Goal: Book appointment/travel/reservation

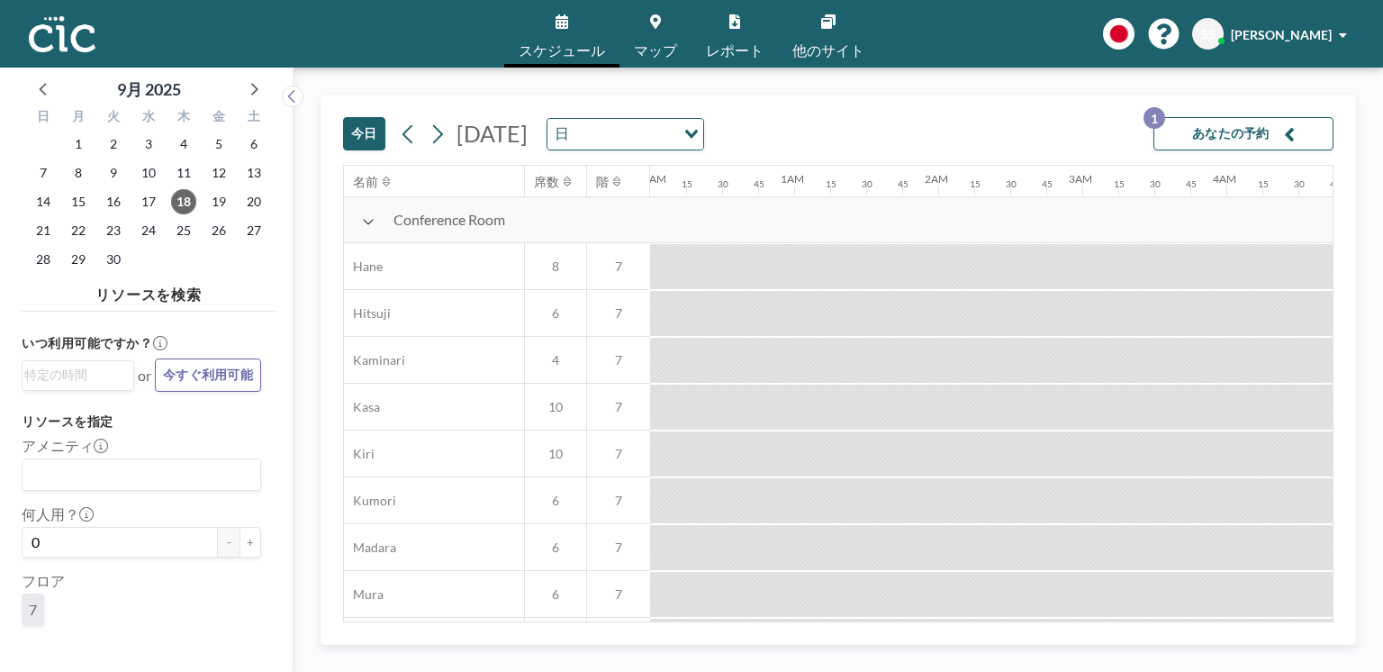
scroll to position [0, 1369]
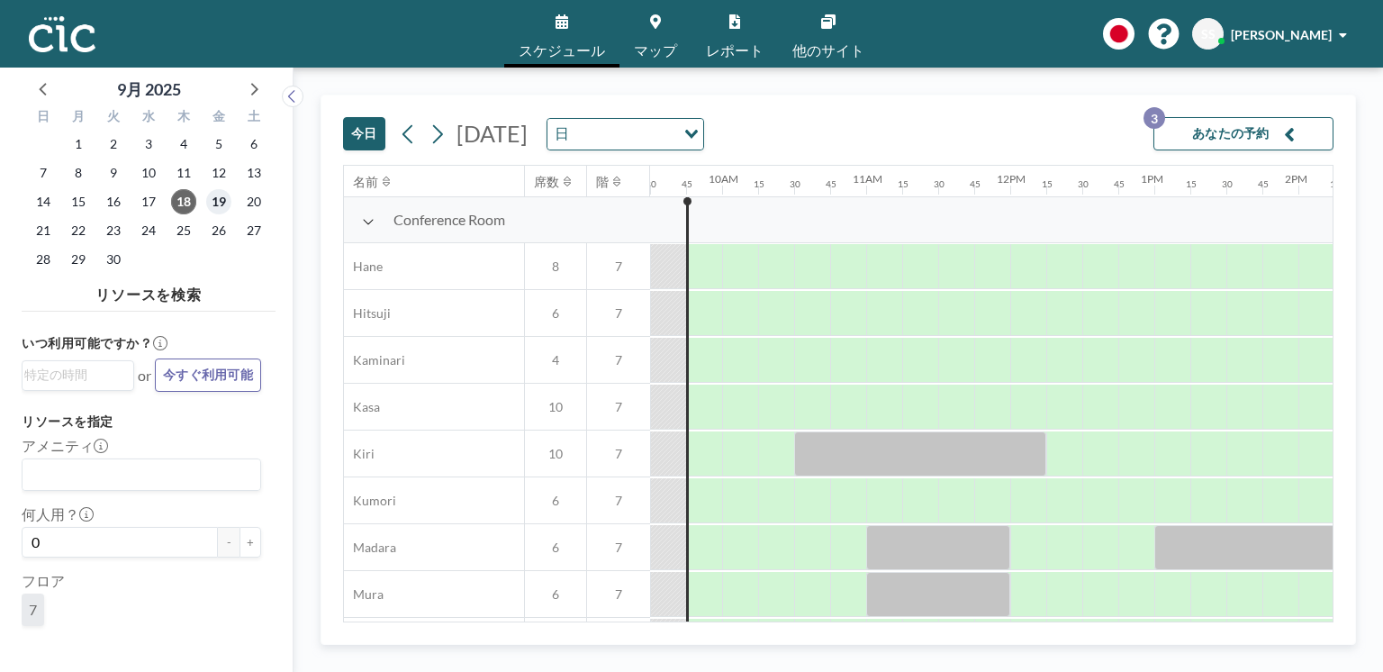
click at [213, 207] on span "19" at bounding box center [218, 201] width 25 height 25
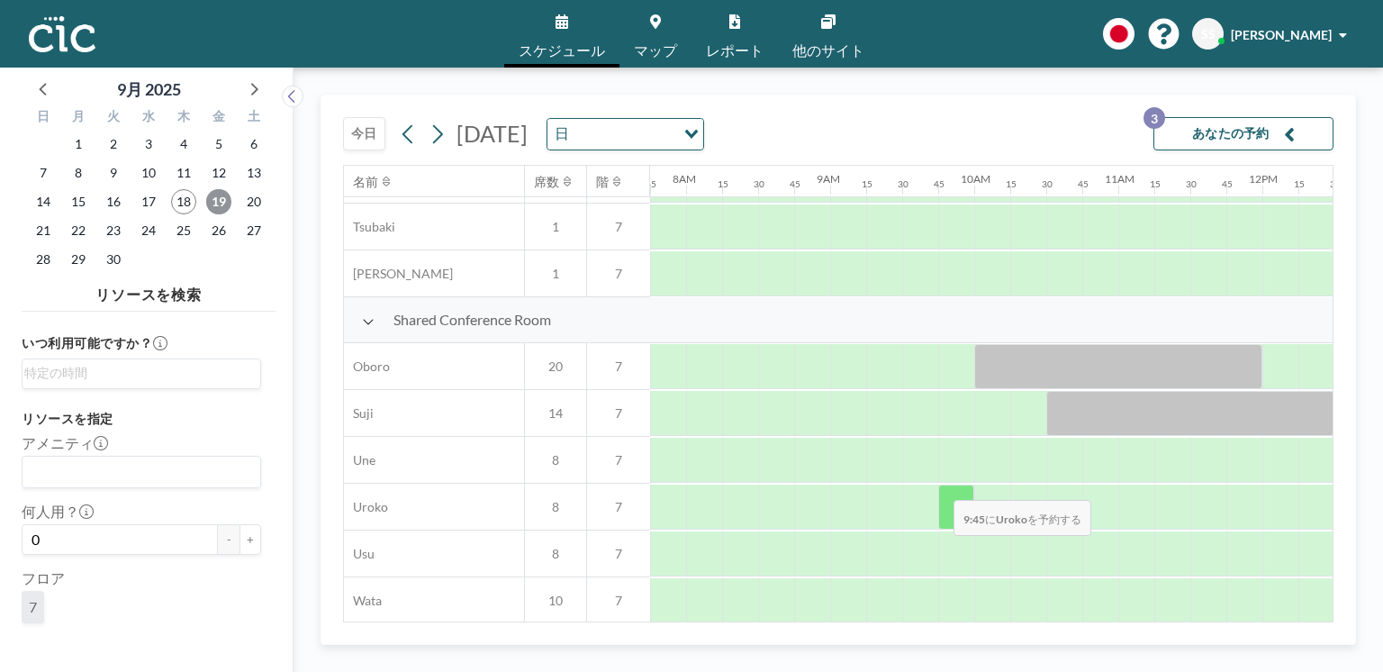
scroll to position [1266, 1117]
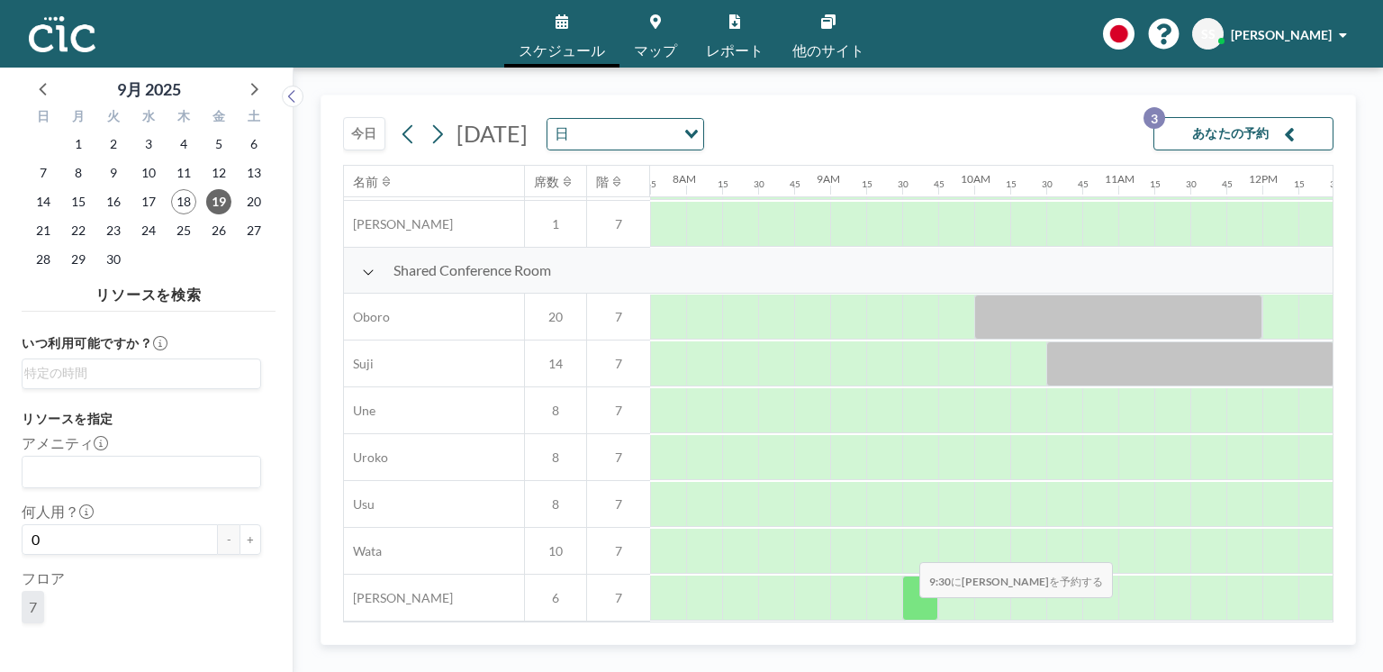
drag, startPoint x: 866, startPoint y: 624, endPoint x: 902, endPoint y: 613, distance: 38.5
click at [905, 613] on div "[DATE] [DATE] 日 Loading... あなたの予約 3 名前 席数 階 12AM 15 30 45 1AM 15 30 45 2AM 15 3…" at bounding box center [839, 370] width 1036 height 550
click at [866, 631] on div "[DATE] [DATE] 日 Loading... あなたの予約 3 名前 席数 階 12AM 15 30 45 1AM 15 30 45 2AM 15 3…" at bounding box center [839, 370] width 1036 height 550
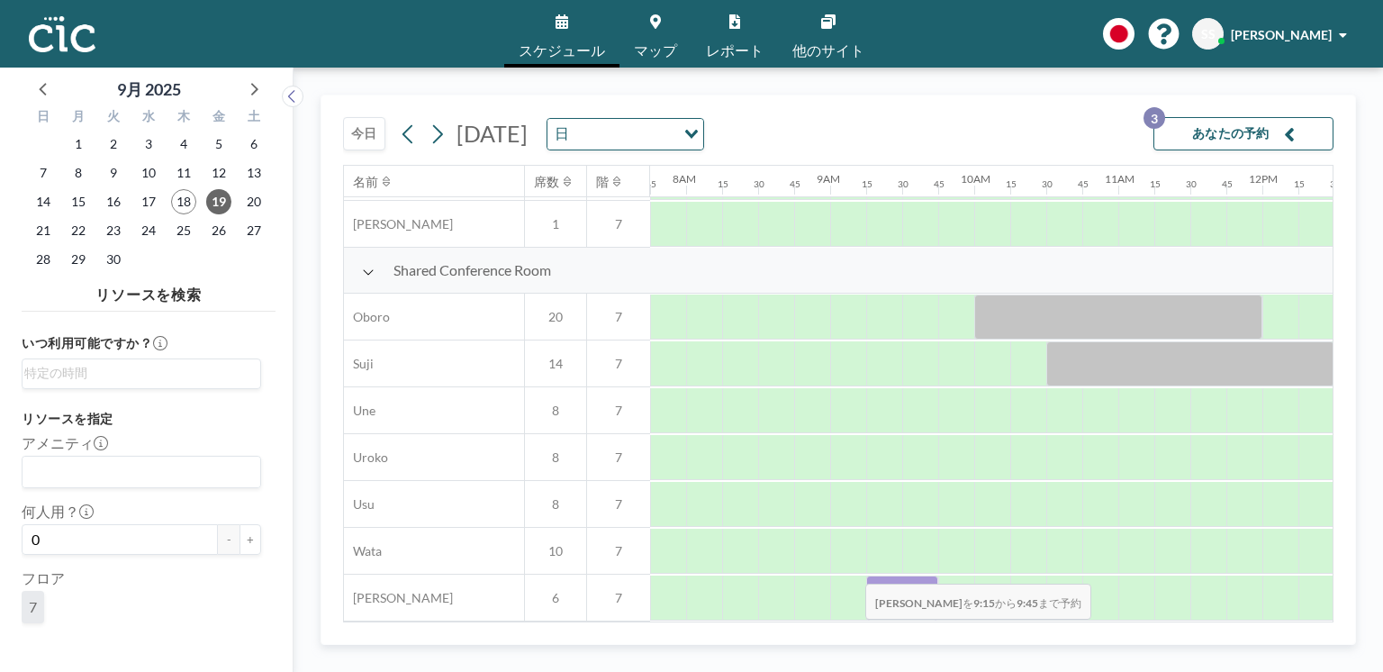
click at [800, 635] on div "[DATE] [DATE] 日 Loading... あなたの予約 3 名前 席数 階 12AM 15 30 45 1AM 15 30 45 2AM 15 3…" at bounding box center [839, 370] width 1036 height 550
drag, startPoint x: 764, startPoint y: 636, endPoint x: 771, endPoint y: 626, distance: 12.2
click at [764, 636] on div "[DATE] [DATE] 日 Loading... あなたの予約 3 名前 席数 階 12AM 15 30 45 1AM 15 30 45 2AM 15 3…" at bounding box center [839, 370] width 1036 height 550
drag, startPoint x: 771, startPoint y: 626, endPoint x: 811, endPoint y: 621, distance: 40.0
click at [782, 625] on div "[DATE] [DATE] 日 Loading... あなたの予約 3 名前 席数 階 12AM 15 30 45 1AM 15 30 45 2AM 15 3…" at bounding box center [839, 370] width 1036 height 550
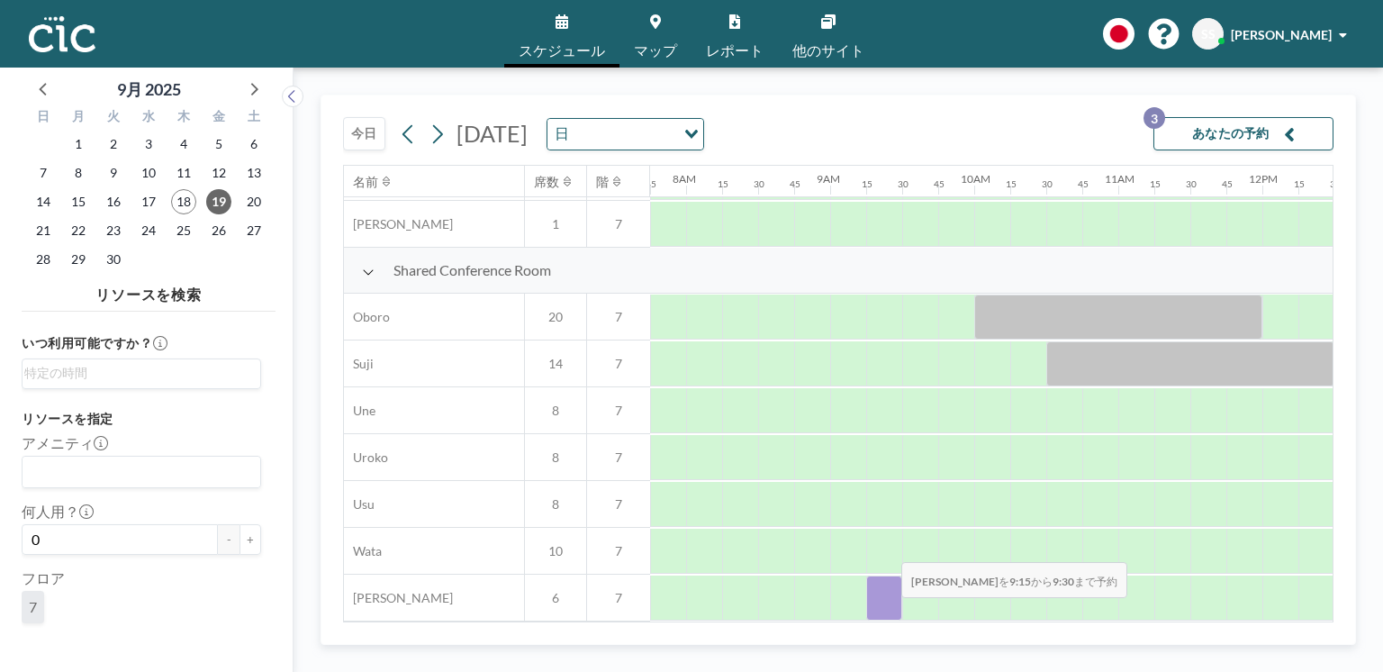
click at [874, 610] on div at bounding box center [884, 598] width 36 height 45
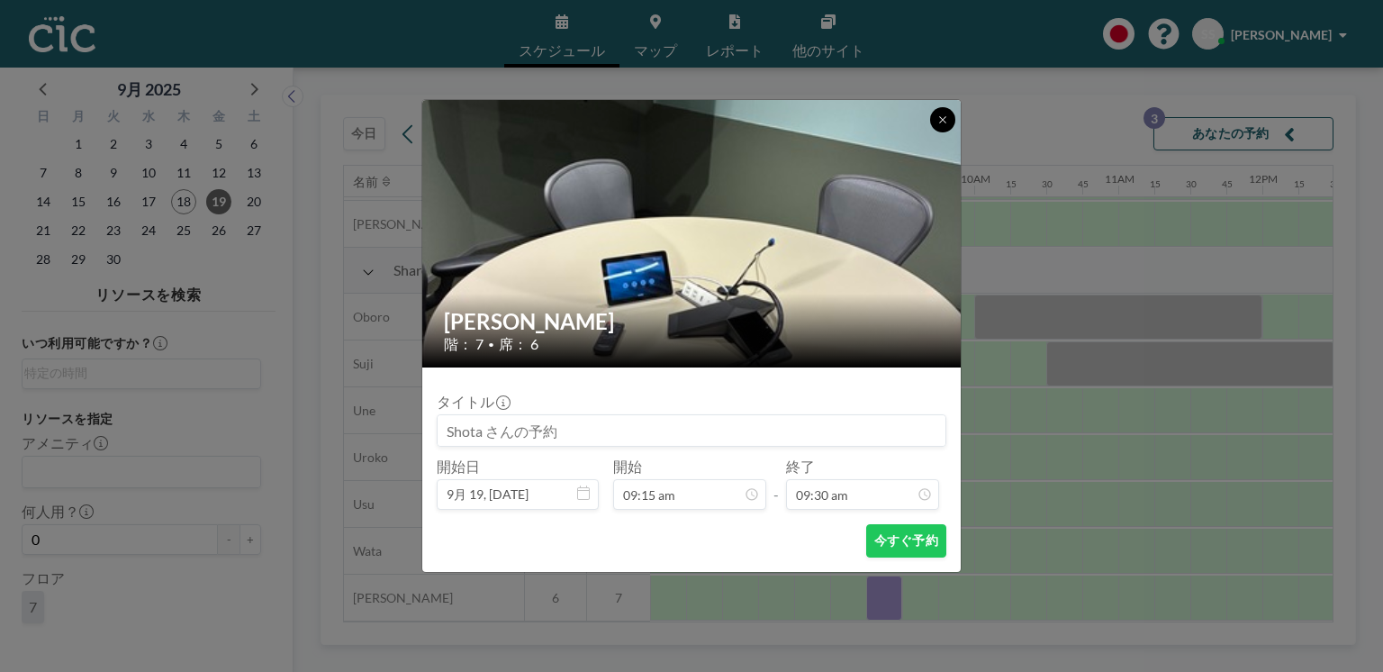
click at [948, 114] on button at bounding box center [942, 119] width 25 height 25
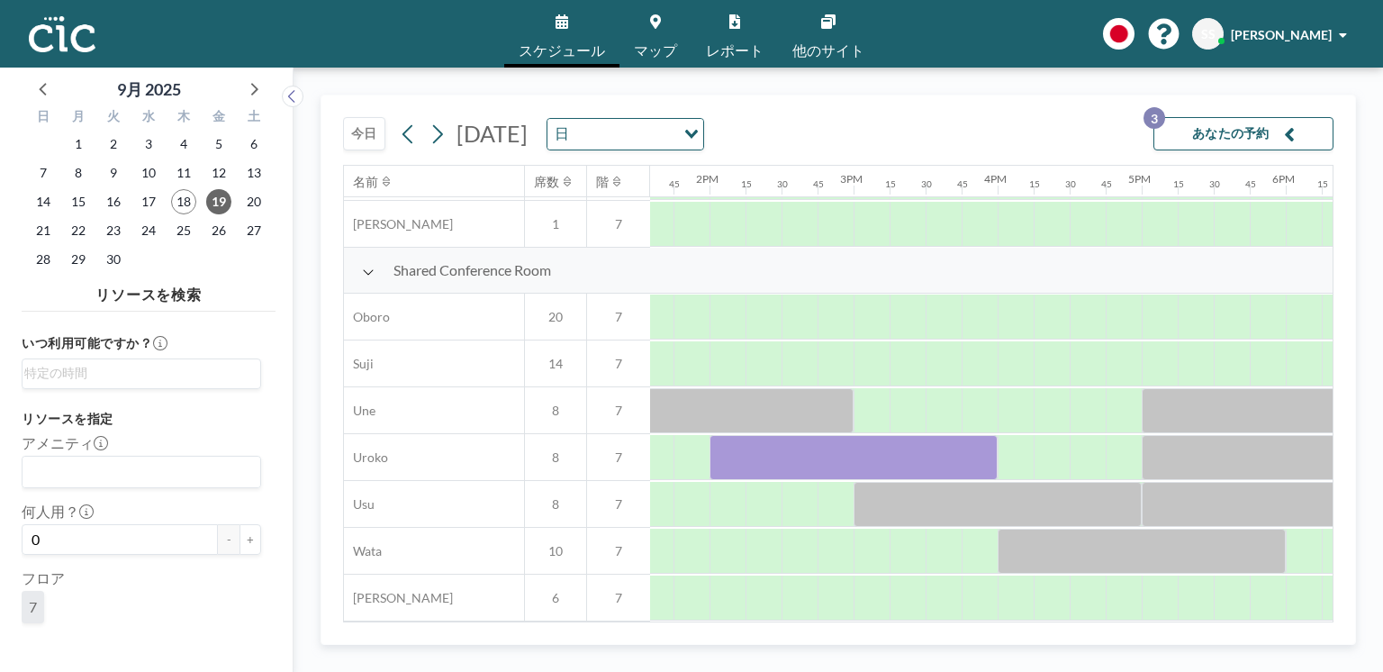
scroll to position [1266, 1963]
drag, startPoint x: 742, startPoint y: 617, endPoint x: 842, endPoint y: 635, distance: 101.6
click at [842, 636] on div "[DATE] [DATE] 日 Loading... あなたの予約 3 名前 席数 階 12AM 15 30 45 1AM 15 30 45 2AM 15 3…" at bounding box center [839, 370] width 1036 height 550
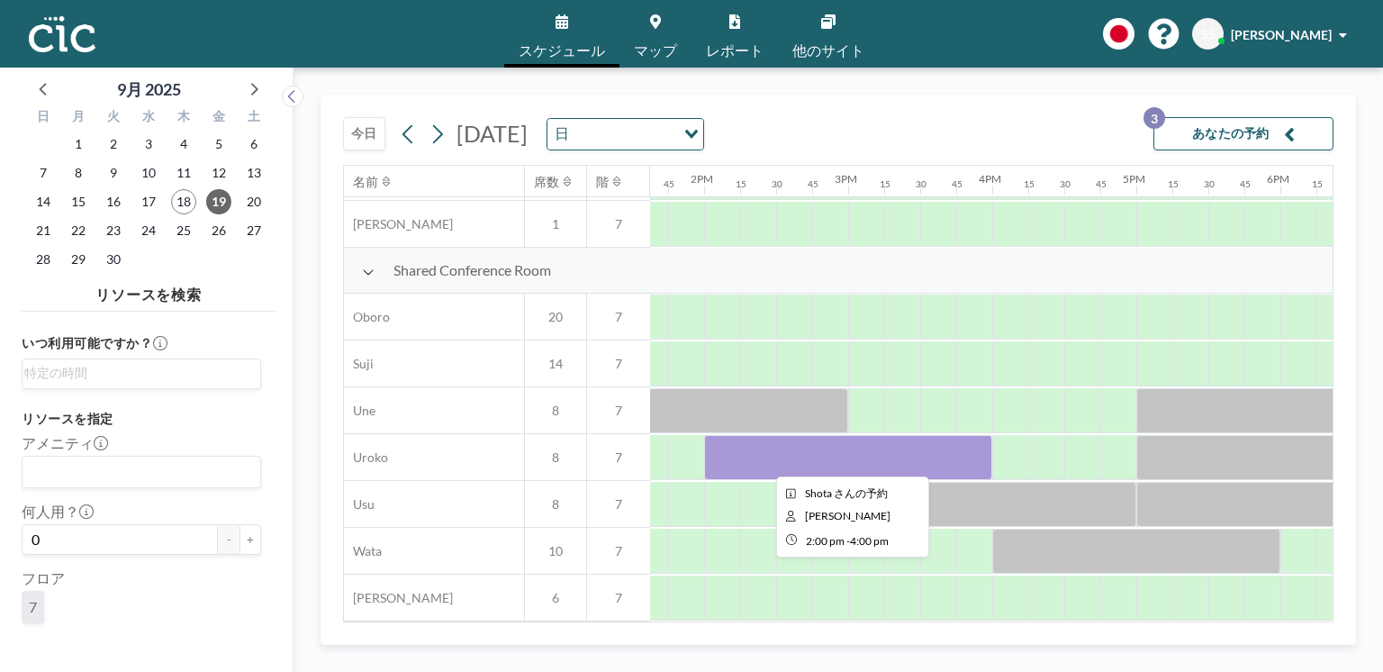
click at [953, 449] on div at bounding box center [848, 457] width 288 height 45
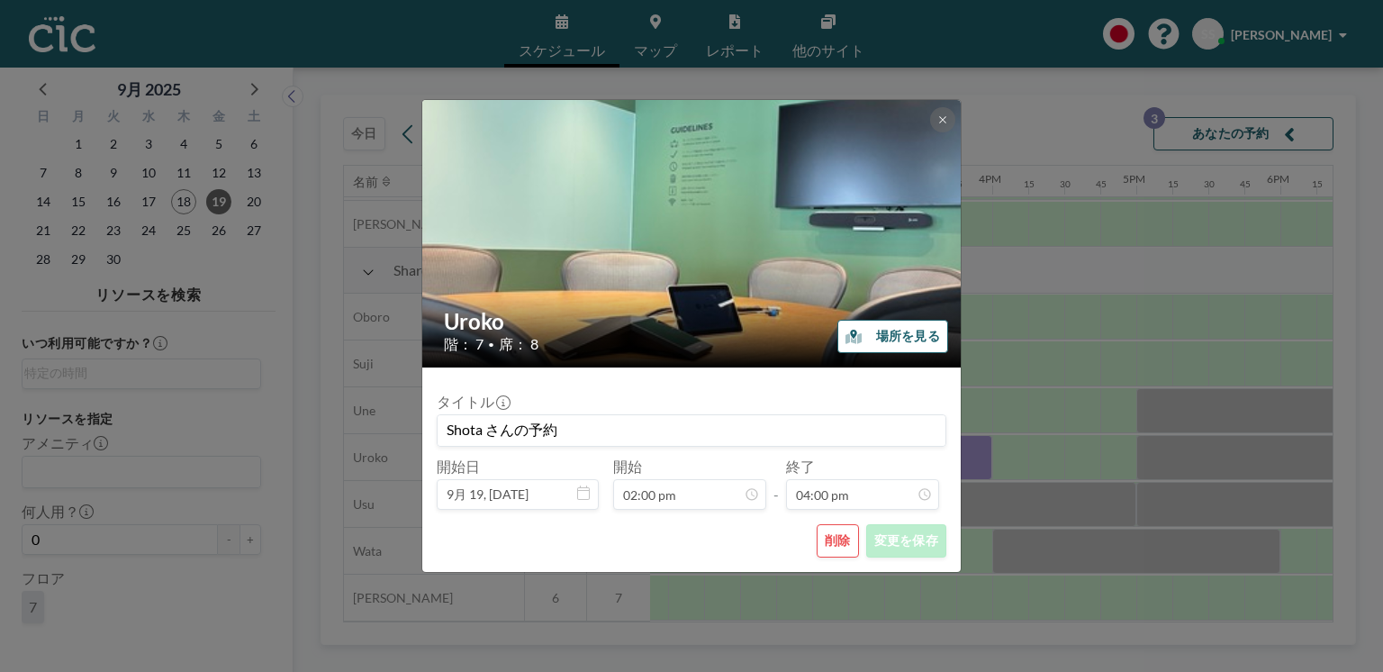
scroll to position [2051, 0]
click at [829, 537] on button "削除" at bounding box center [838, 540] width 42 height 33
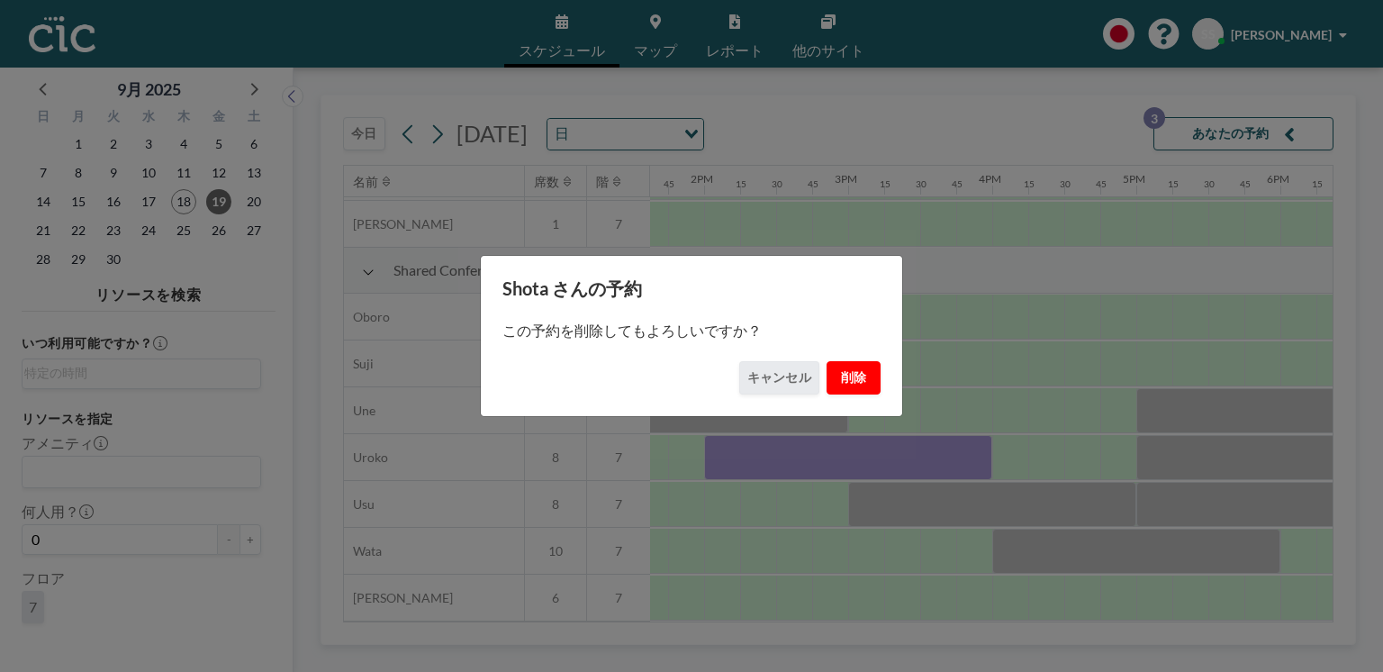
click at [848, 385] on button "削除" at bounding box center [854, 377] width 54 height 33
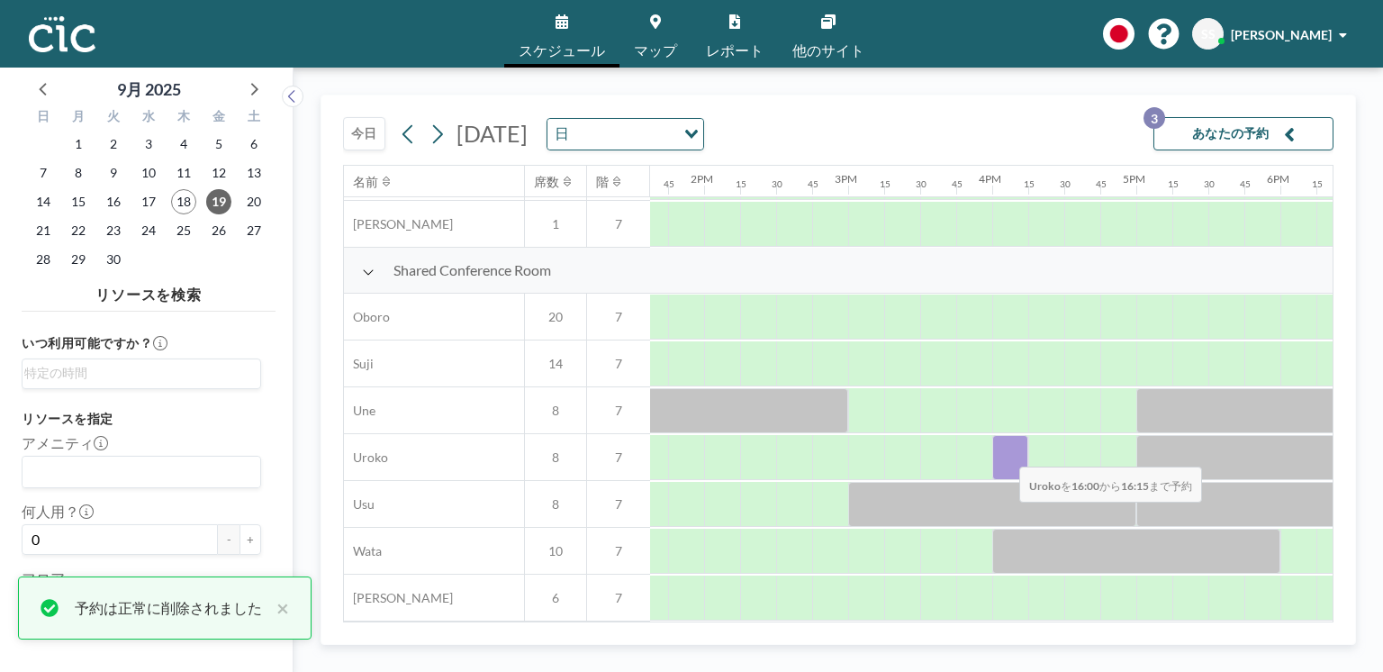
click at [1005, 456] on div at bounding box center [1011, 457] width 36 height 45
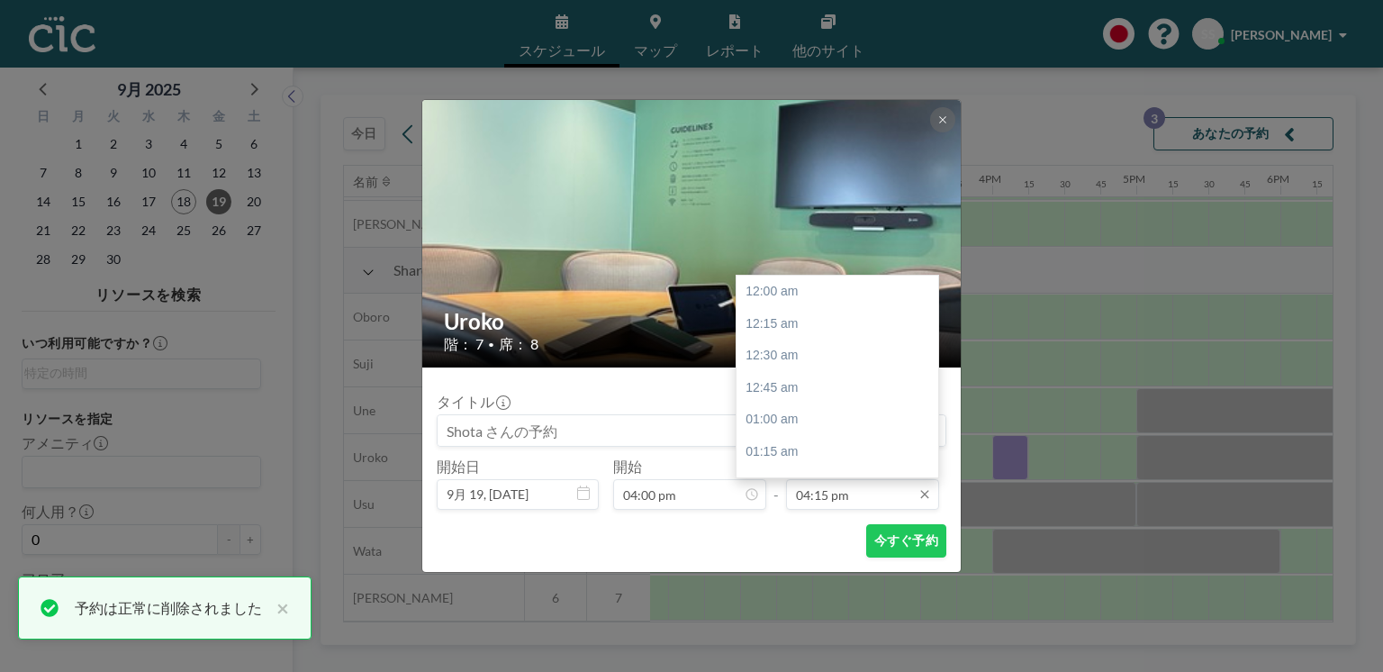
scroll to position [2083, 0]
click at [814, 394] on div "05:00 pm" at bounding box center [840, 388] width 207 height 32
type input "05:00 pm"
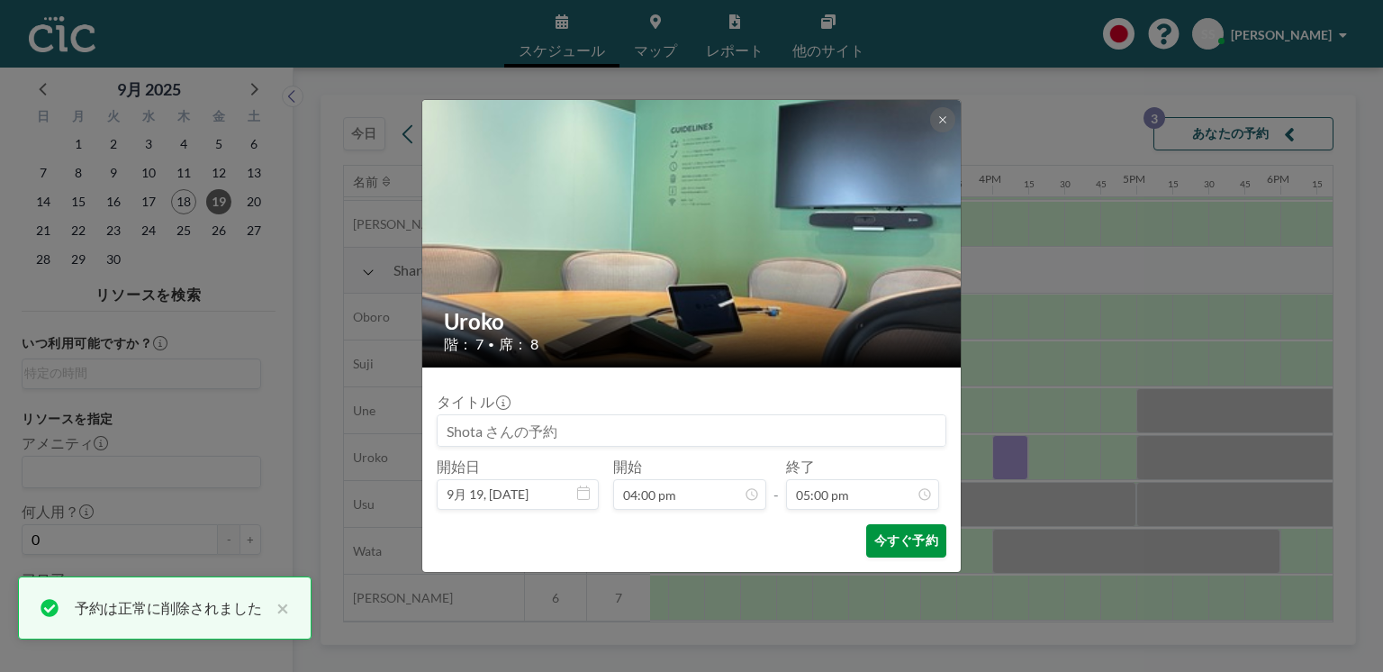
scroll to position [2180, 0]
click at [901, 541] on button "今すぐ予約" at bounding box center [906, 540] width 80 height 33
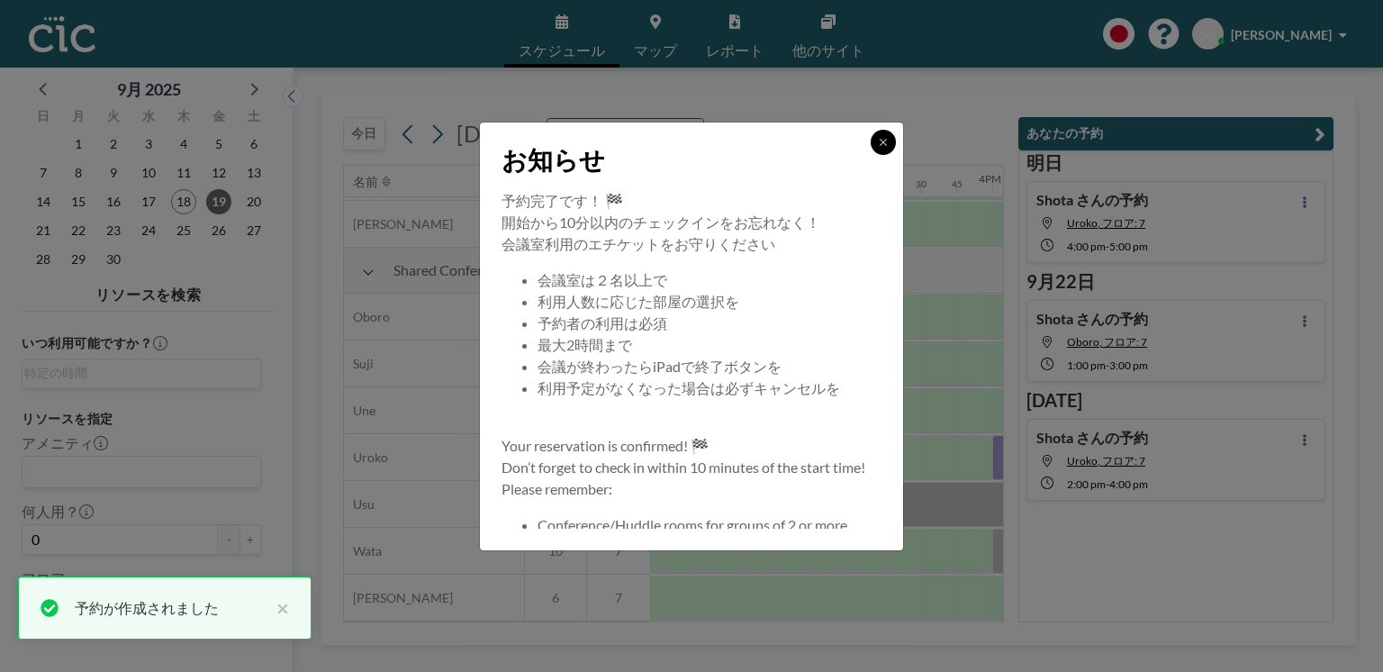
click at [888, 137] on icon at bounding box center [883, 142] width 11 height 11
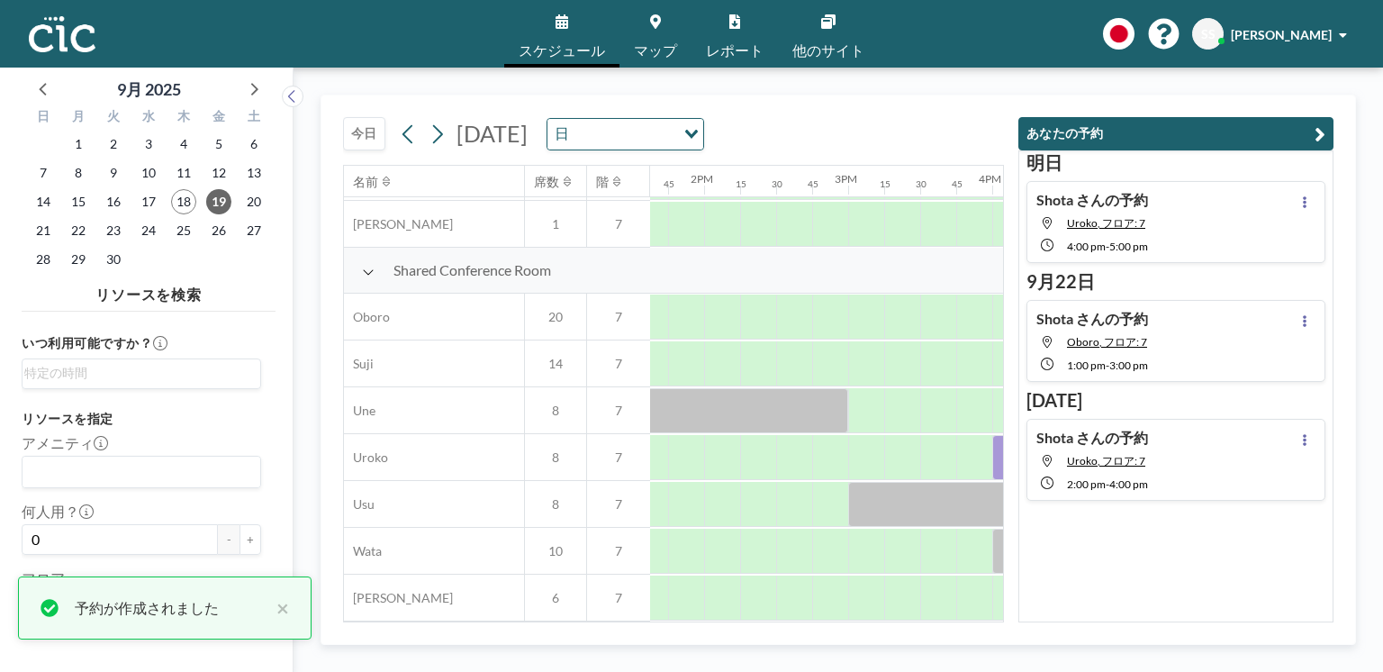
click at [998, 136] on div "[DATE] [DATE] 日 Loading..." at bounding box center [673, 129] width 661 height 69
